Goal: Check status: Check status

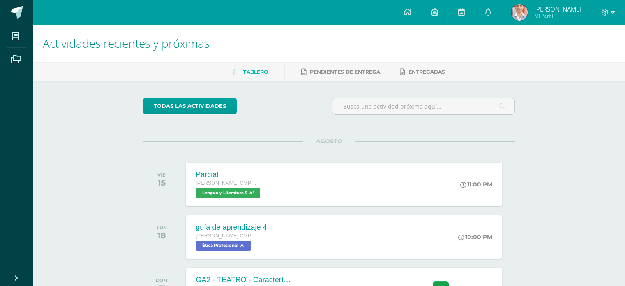
scroll to position [72, 0]
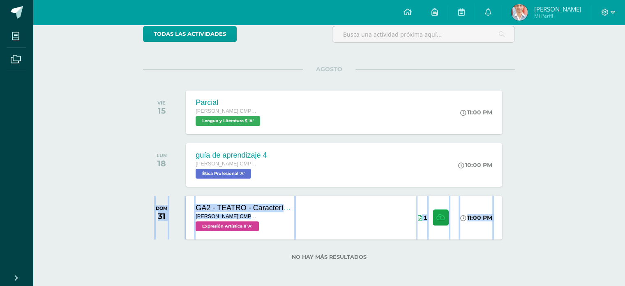
drag, startPoint x: 624, startPoint y: 208, endPoint x: 630, endPoint y: 135, distance: 73.4
click at [625, 135] on html "Mis cursos Archivos Cerrar panel Biología II Quinto Bachillerato CMP Bachillera…" at bounding box center [312, 107] width 625 height 358
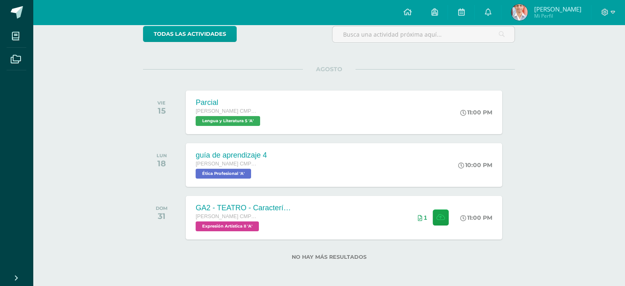
click at [622, 120] on div "Actividades recientes y próximas Tablero Pendientes de entrega Entregadas todas…" at bounding box center [329, 119] width 592 height 333
drag, startPoint x: 595, startPoint y: 120, endPoint x: 631, endPoint y: 127, distance: 36.4
click at [625, 127] on html "Mis cursos Archivos Cerrar panel Biología II Quinto Bachillerato CMP Bachillera…" at bounding box center [312, 107] width 625 height 358
click at [430, 206] on div "1" at bounding box center [434, 217] width 51 height 44
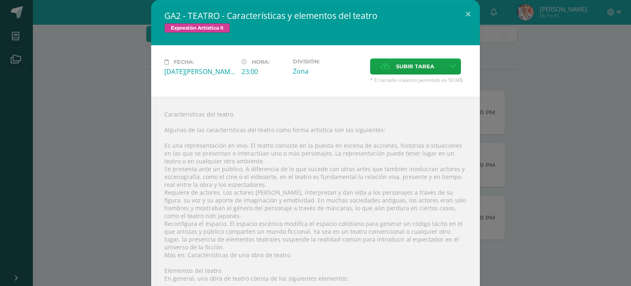
click at [594, 153] on div "GA2 - TEATRO - Características y elementos del teatro Expresión Artística II Fe…" at bounding box center [315, 249] width 625 height 498
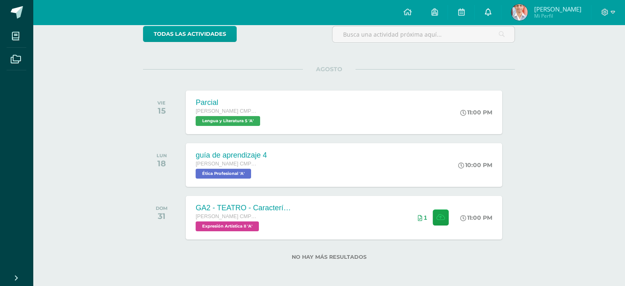
click at [491, 15] on icon at bounding box center [488, 11] width 7 height 7
click at [617, 110] on div "Actividades recientes y próximas Tablero Pendientes de entrega Entregadas todas…" at bounding box center [329, 119] width 592 height 333
click at [484, 211] on div "11:00 PM" at bounding box center [482, 217] width 44 height 44
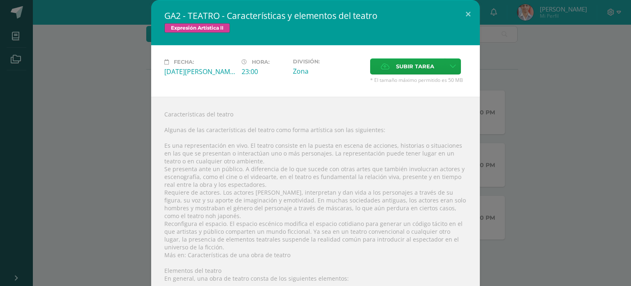
click at [502, 169] on div "GA2 - TEATRO - Características y elementos del teatro Expresión Artística II Fe…" at bounding box center [315, 249] width 625 height 498
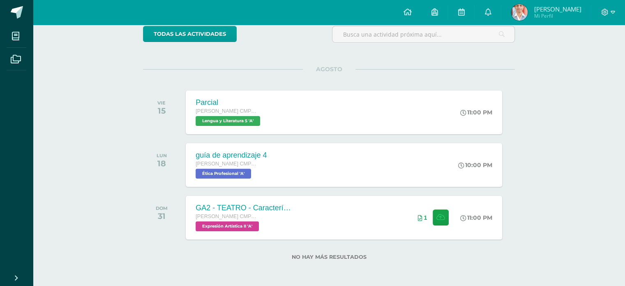
click at [522, 11] on img at bounding box center [519, 12] width 16 height 16
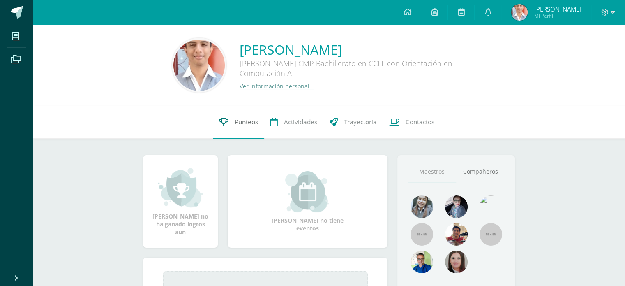
click at [240, 116] on link "Punteos" at bounding box center [238, 122] width 51 height 33
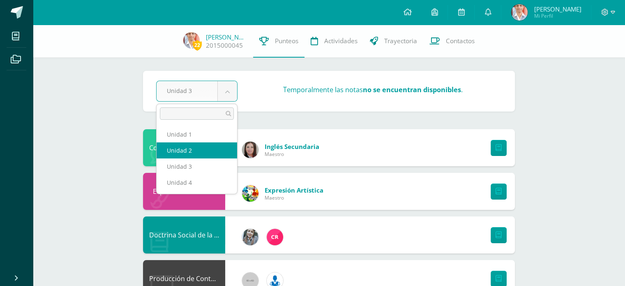
select select "Unidad 2"
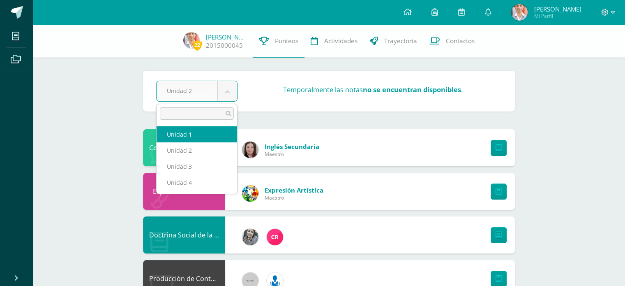
select select "Unidad 1"
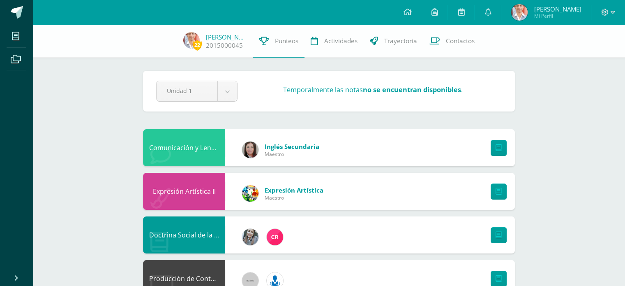
click at [212, 103] on div "Pendiente Unidad 1 Unidad 1 Unidad 2 Unidad 3 Unidad 4 Temporalmente las notas …" at bounding box center [329, 91] width 372 height 41
click at [23, 14] on link at bounding box center [16, 12] width 33 height 25
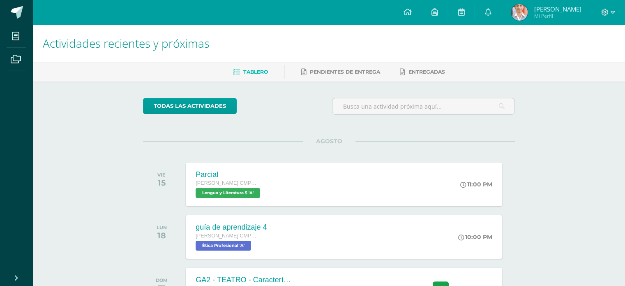
scroll to position [72, 0]
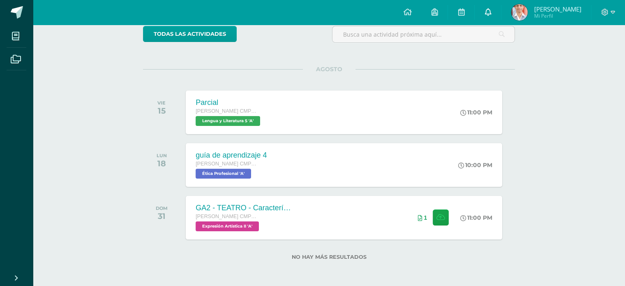
click at [488, 16] on icon at bounding box center [488, 11] width 7 height 7
click at [592, 87] on div "Actividades recientes y próximas Tablero Pendientes de entrega Entregadas todas…" at bounding box center [329, 119] width 592 height 333
